Goal: Entertainment & Leisure: Consume media (video, audio)

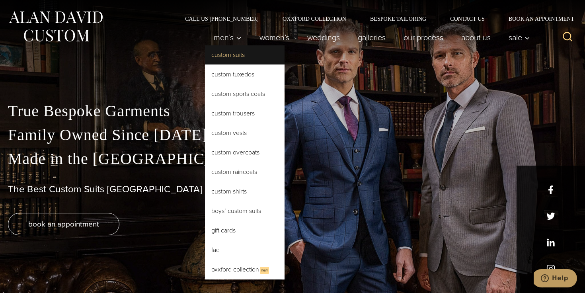
click at [227, 57] on link "Custom Suits" at bounding box center [245, 54] width 80 height 19
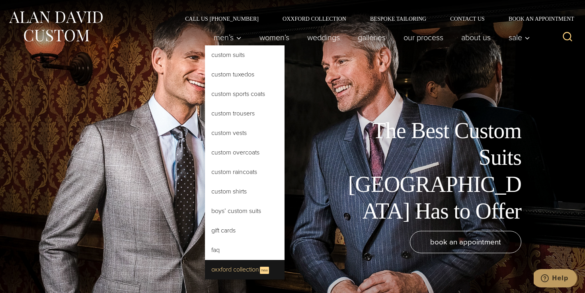
click at [240, 272] on link "Oxxford Collection New" at bounding box center [245, 270] width 80 height 20
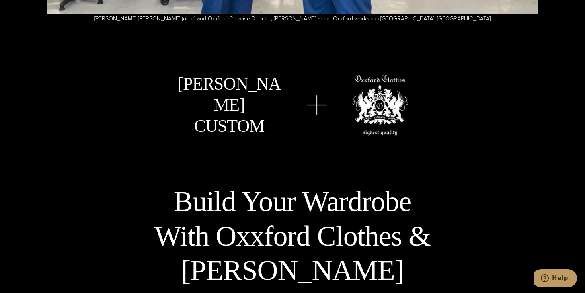
scroll to position [2448, 0]
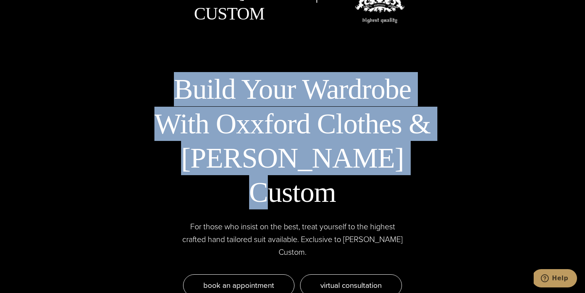
drag, startPoint x: 183, startPoint y: 86, endPoint x: 367, endPoint y: 145, distance: 193.4
click at [367, 145] on h2 "Build Your Wardrobe With Oxxford Clothes & [PERSON_NAME] Custom" at bounding box center [292, 141] width 297 height 138
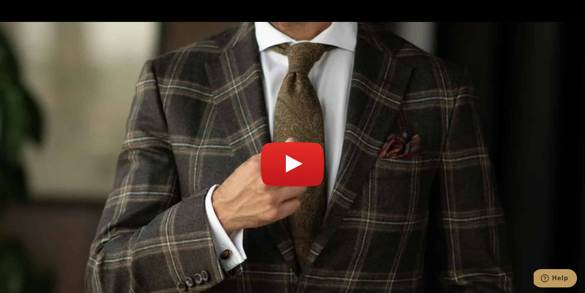
scroll to position [2793, 0]
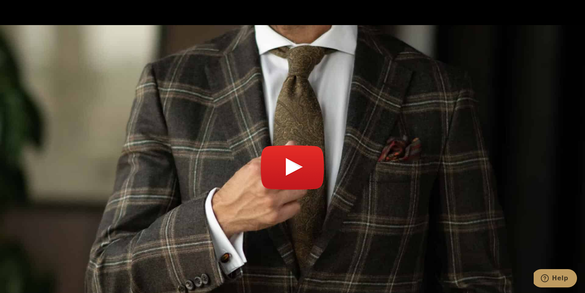
click at [316, 133] on link "Play video" at bounding box center [292, 171] width 569 height 273
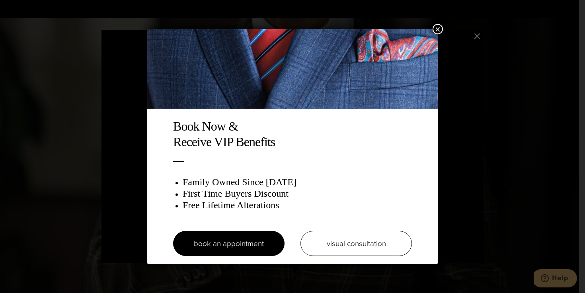
click at [440, 29] on button "×" at bounding box center [438, 29] width 10 height 10
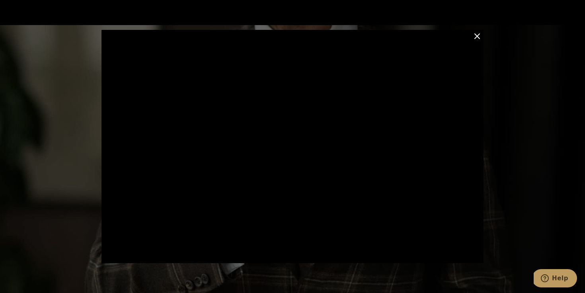
click at [478, 35] on button "Close Modal" at bounding box center [477, 36] width 10 height 10
